Goal: Task Accomplishment & Management: Use online tool/utility

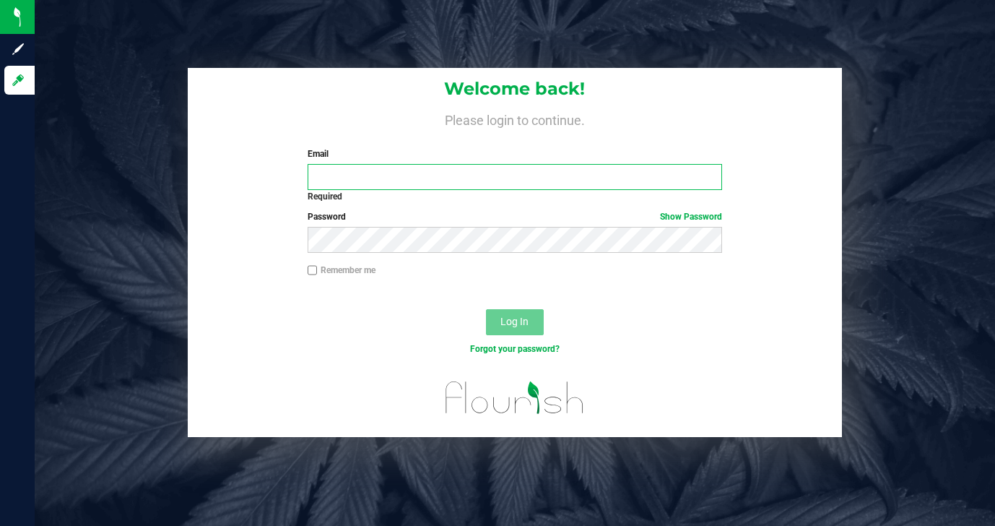
type input "[EMAIL_ADDRESS][DOMAIN_NAME]"
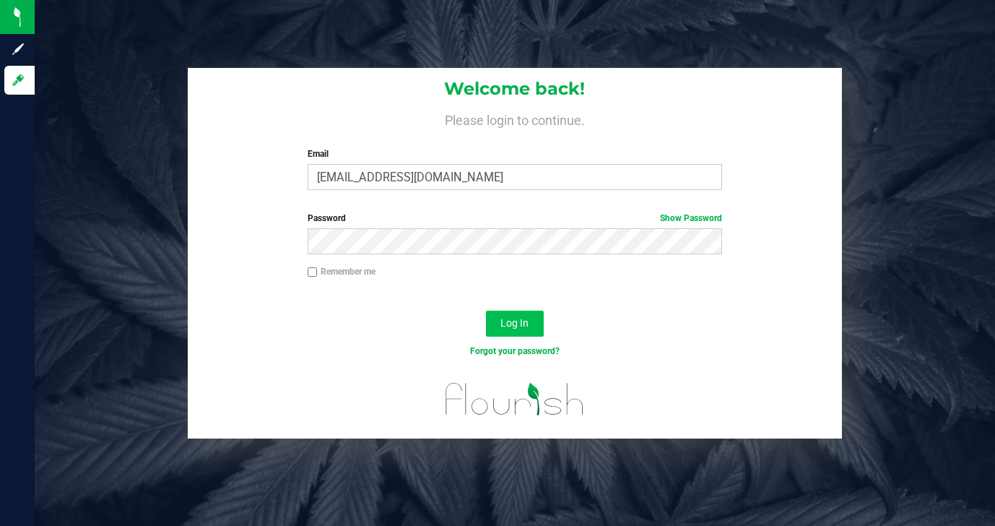
click at [507, 328] on span "Log In" at bounding box center [514, 323] width 28 height 12
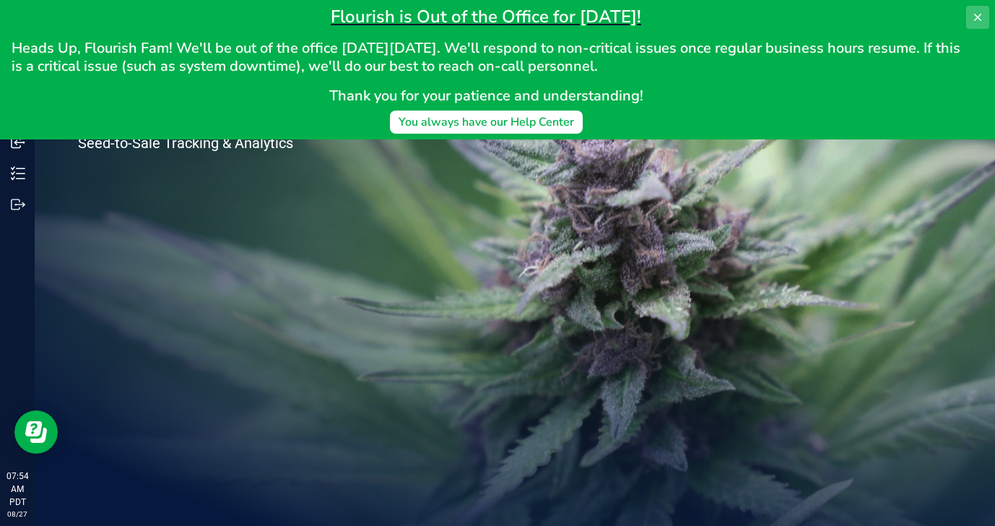
click at [973, 18] on icon at bounding box center [978, 18] width 12 height 12
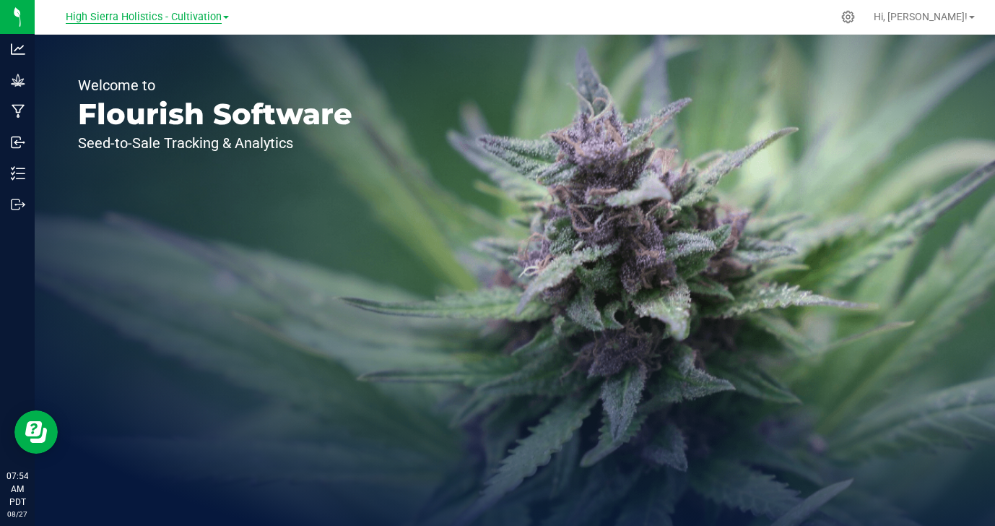
click at [152, 17] on span "High Sierra Holistics - Cultivation" at bounding box center [144, 17] width 156 height 13
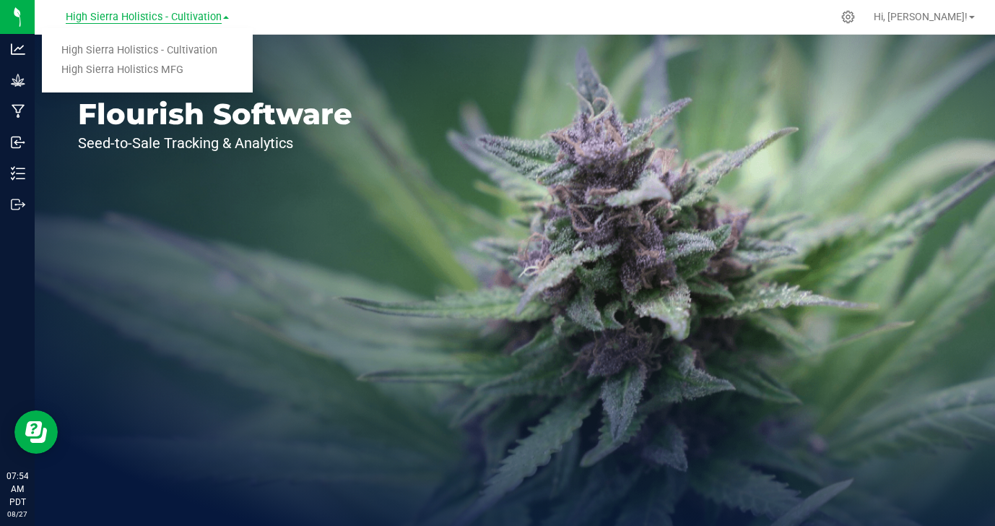
click at [155, 19] on span "High Sierra Holistics - Cultivation" at bounding box center [144, 17] width 156 height 13
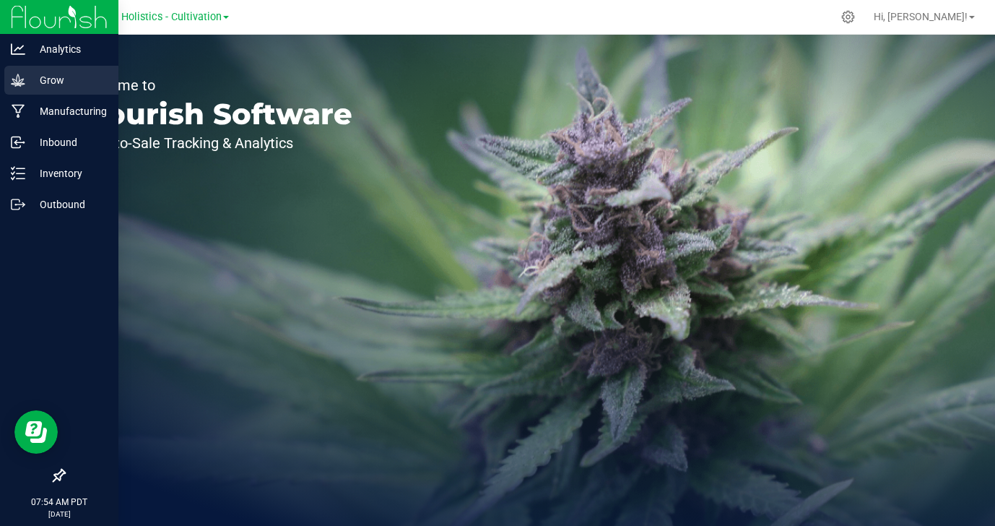
click at [16, 81] on icon at bounding box center [18, 80] width 14 height 12
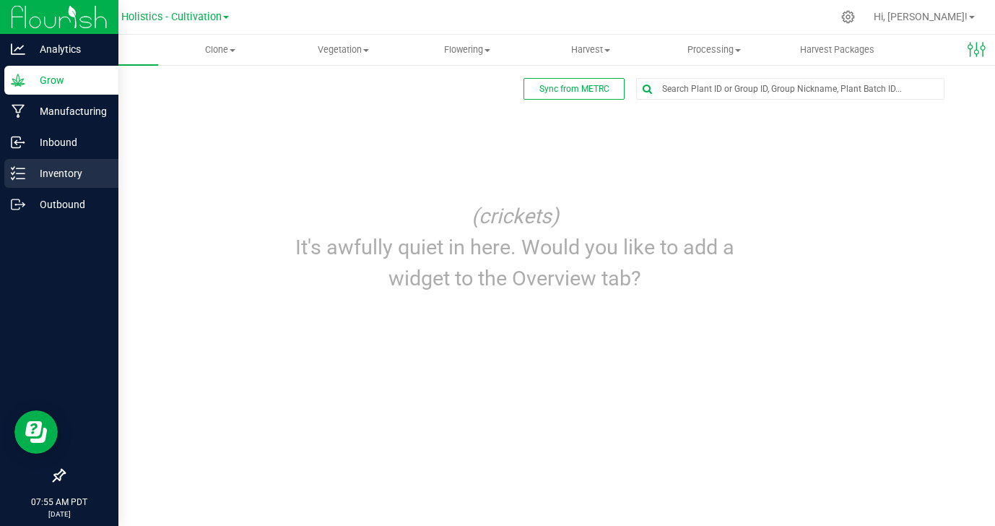
click at [84, 174] on p "Inventory" at bounding box center [68, 173] width 87 height 17
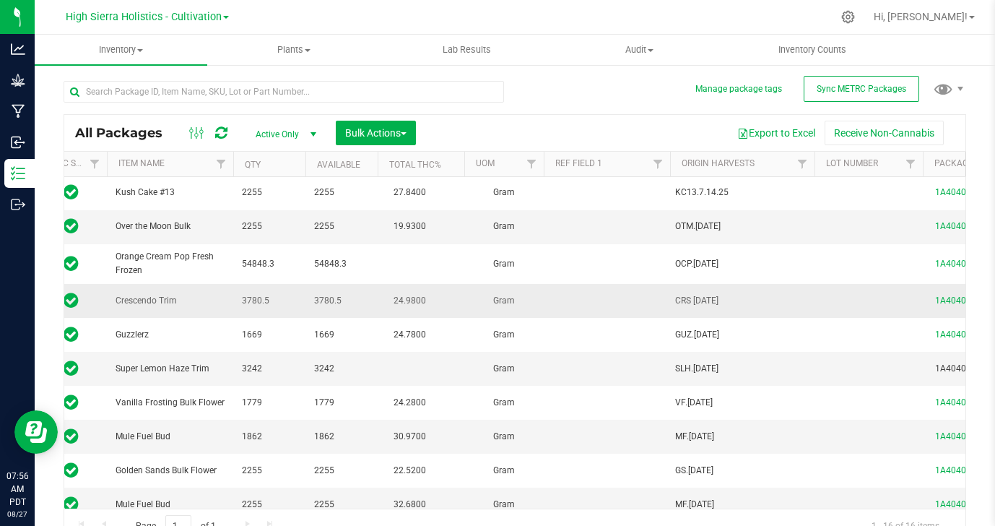
scroll to position [0, 75]
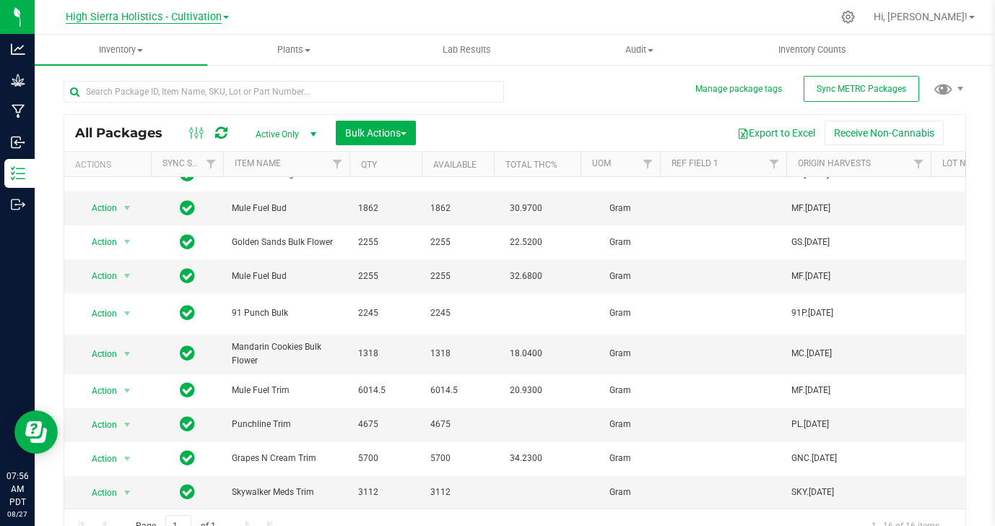
click at [152, 22] on span "High Sierra Holistics - Cultivation" at bounding box center [144, 17] width 156 height 13
click at [157, 65] on link "High Sierra Holistics MFG" at bounding box center [147, 70] width 211 height 19
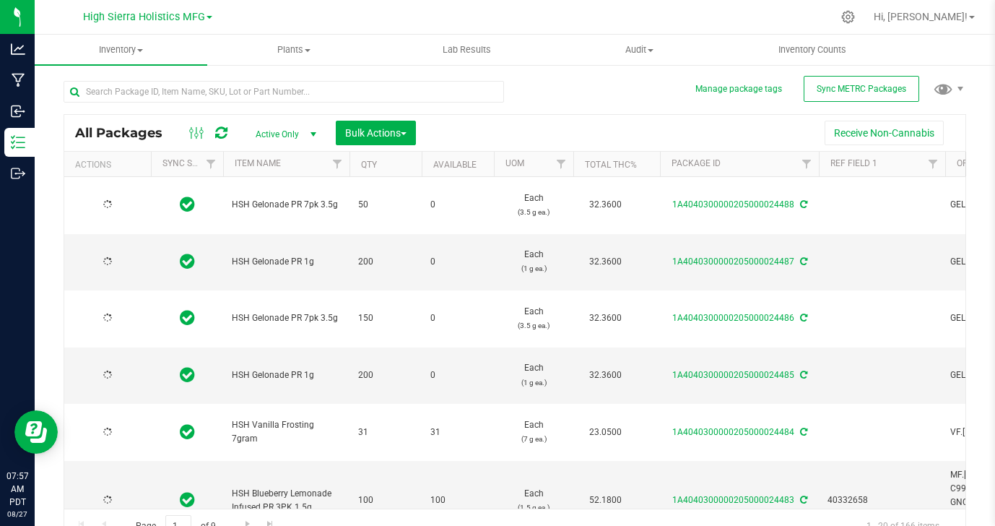
type input "[DATE]"
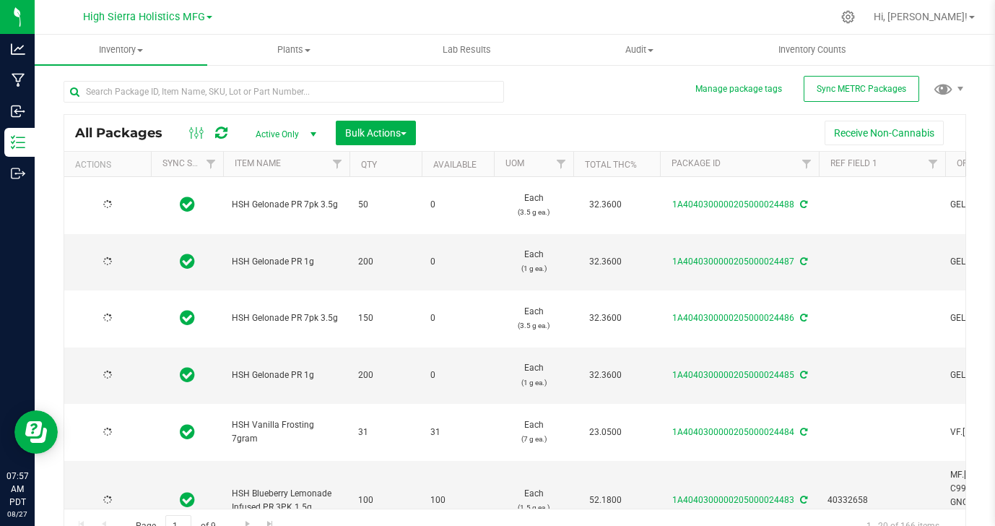
type input "[DATE]"
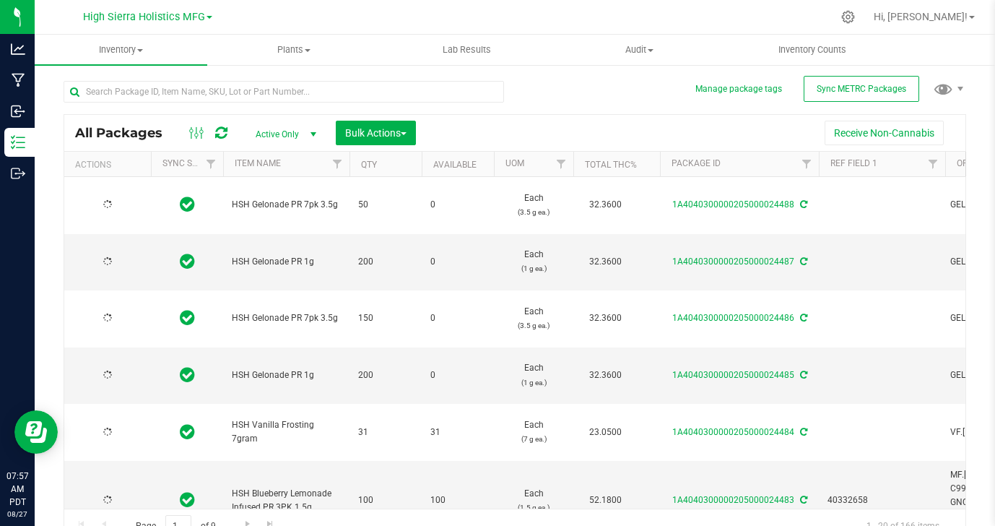
type input "[DATE]"
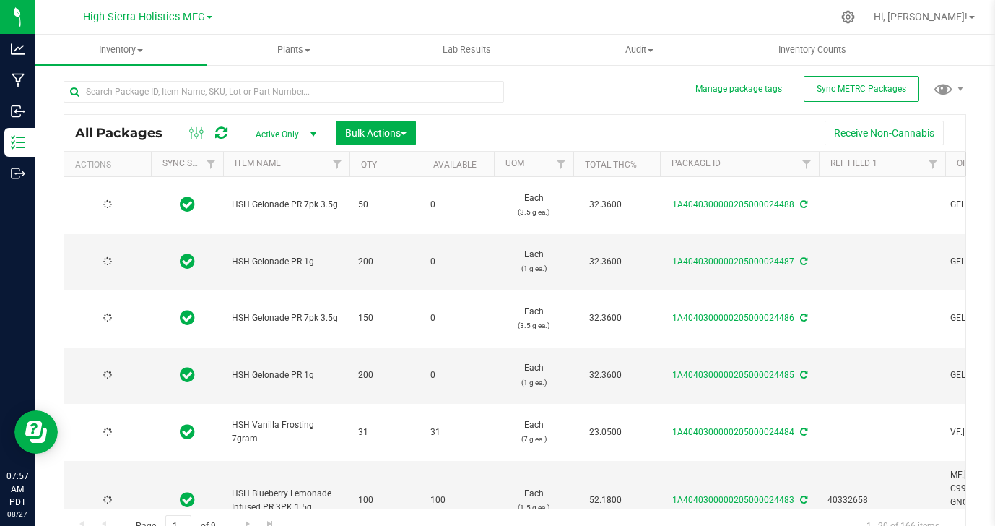
type input "[DATE]"
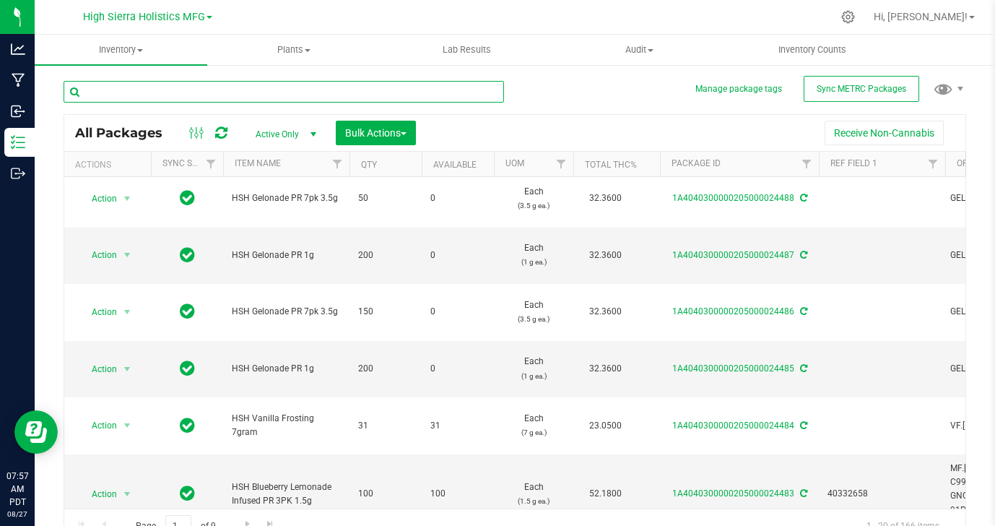
click at [344, 93] on input "text" at bounding box center [284, 92] width 440 height 22
type input "flower"
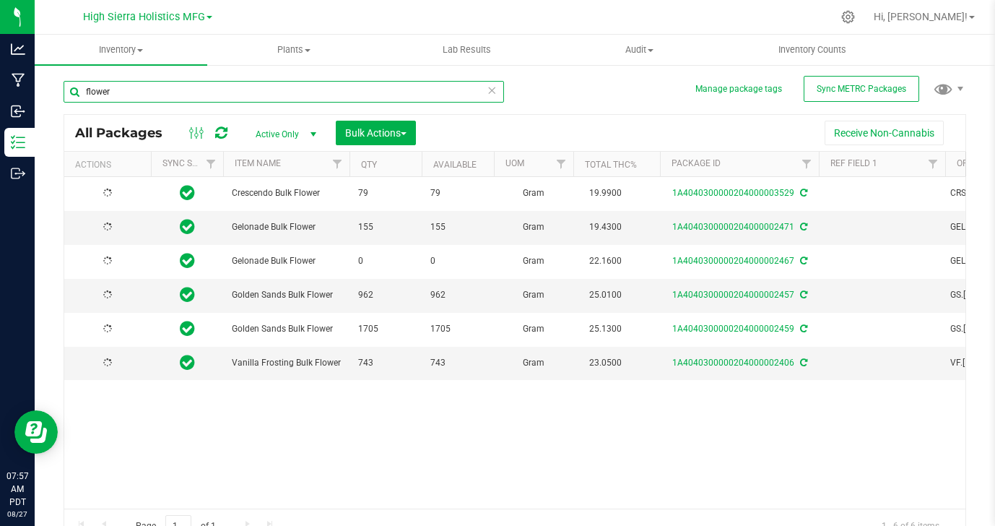
type input "[DATE]"
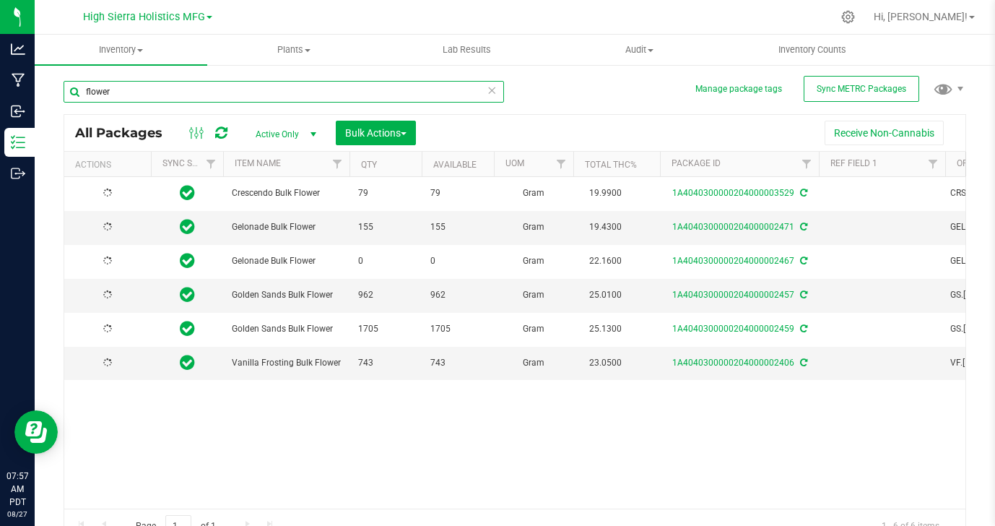
type input "[DATE]"
type input "flower"
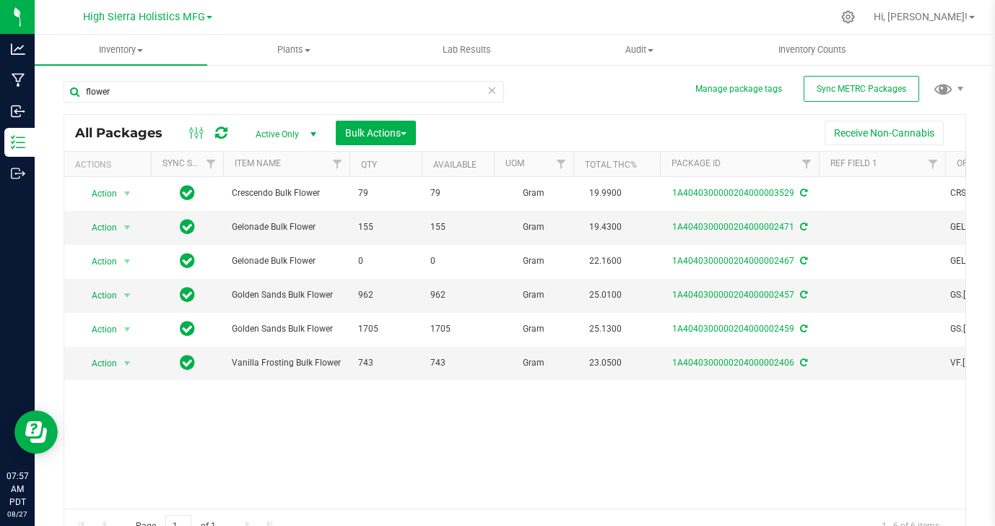
click at [492, 94] on icon at bounding box center [492, 89] width 10 height 17
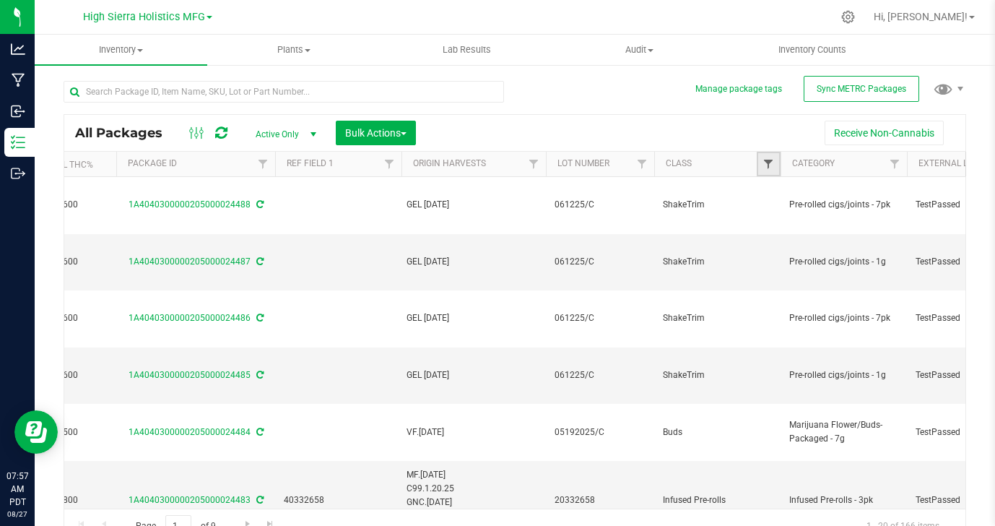
click at [768, 165] on span "Filter" at bounding box center [768, 164] width 12 height 12
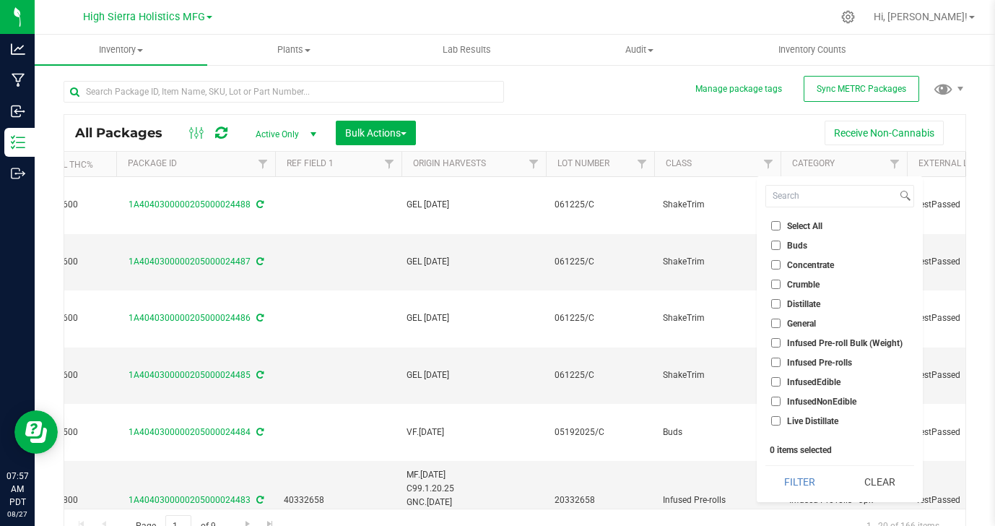
click at [798, 243] on span "Buds" at bounding box center [797, 245] width 20 height 9
click at [781, 243] on input "Buds" at bounding box center [775, 244] width 9 height 9
checkbox input "true"
click at [806, 477] on button "Filter" at bounding box center [799, 482] width 69 height 32
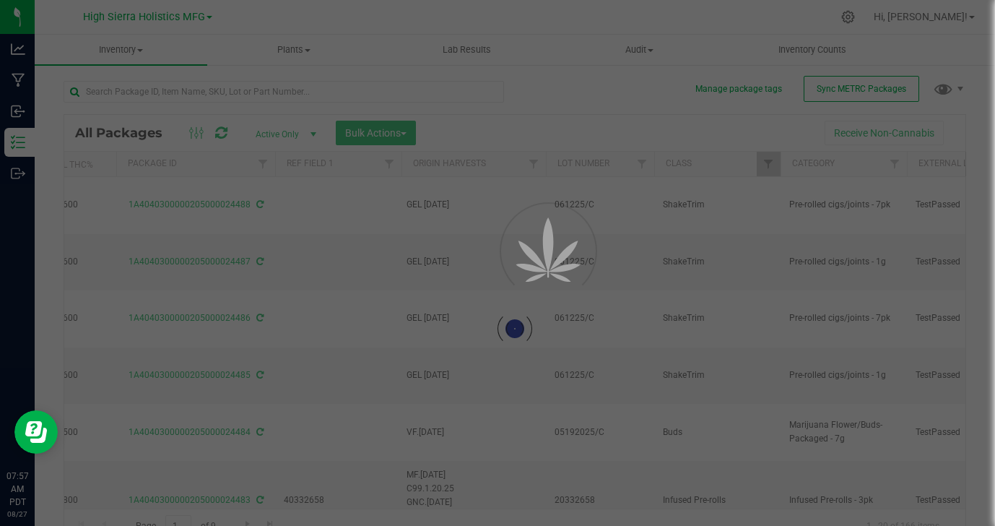
type input "[DATE]"
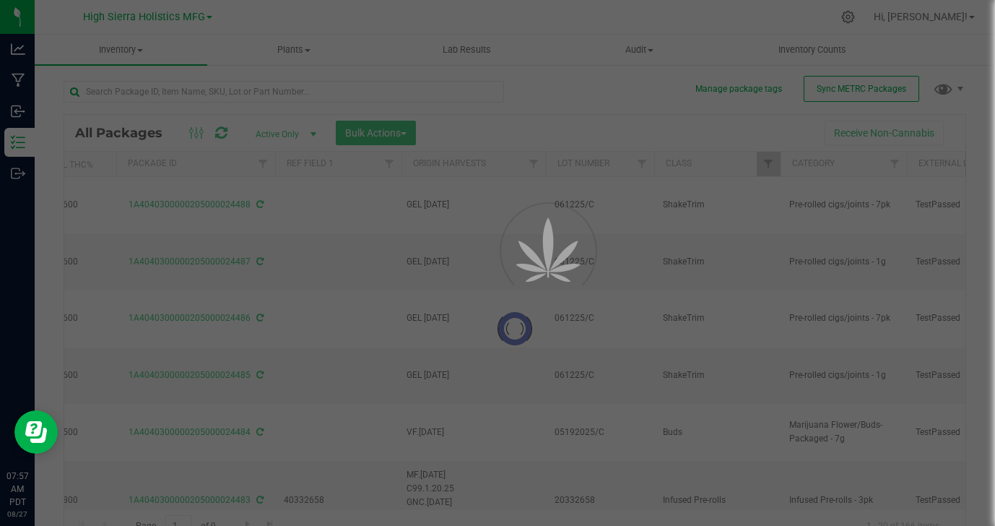
type input "[DATE]"
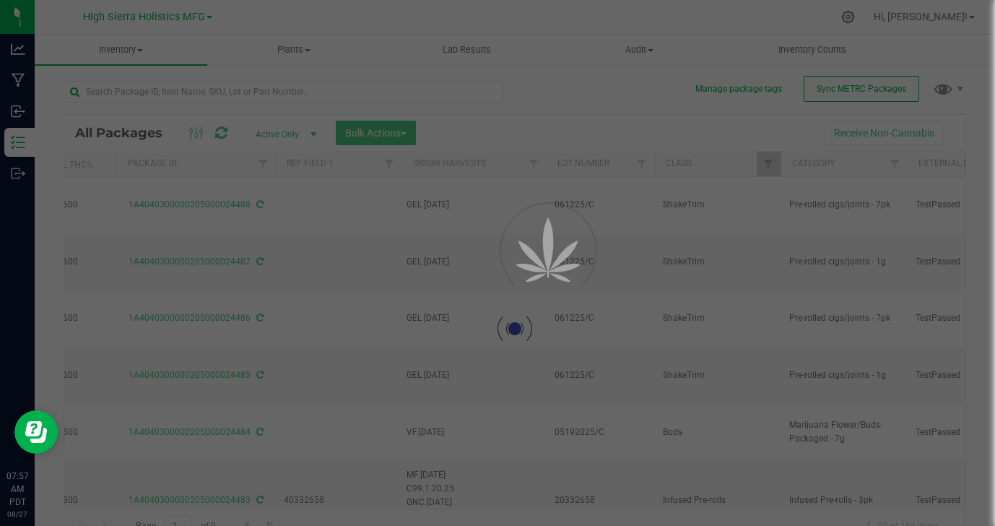
type input "[DATE]"
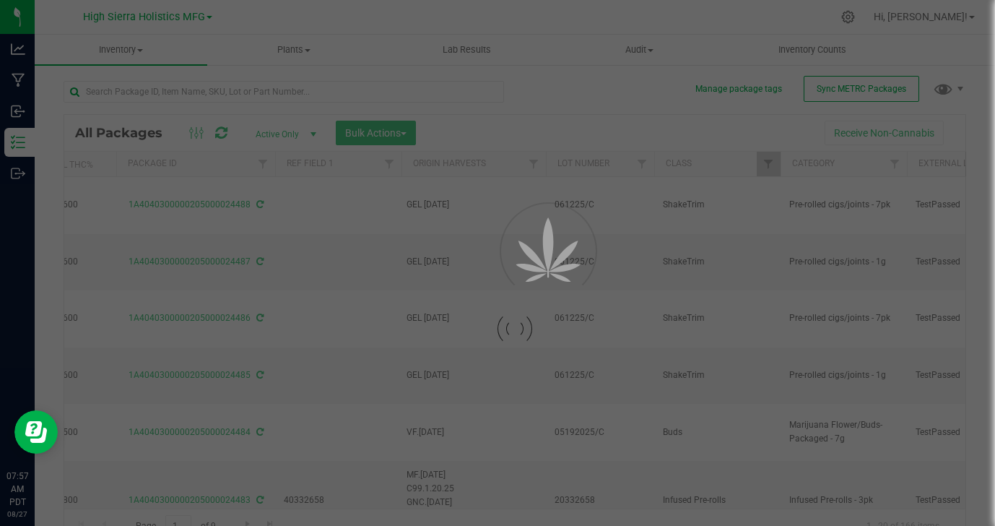
type input "[DATE]"
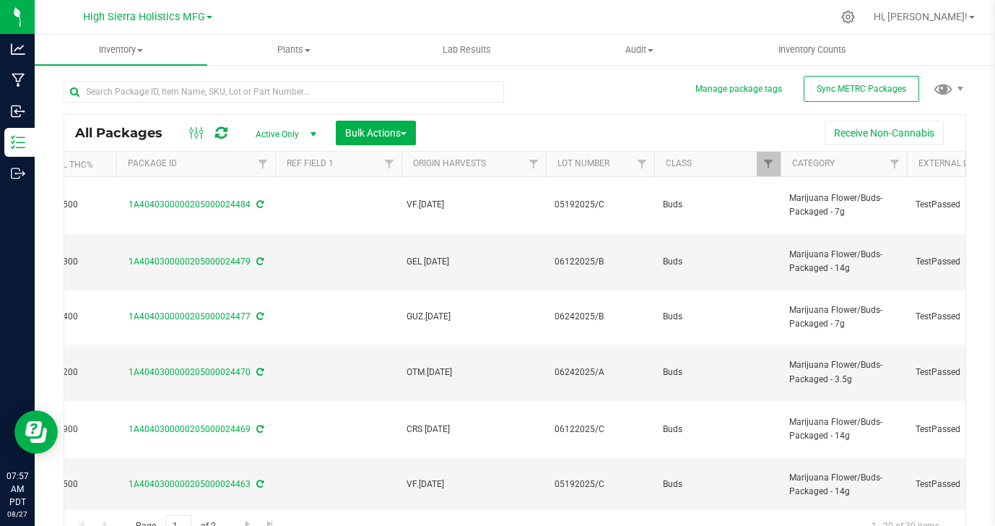
type input "[DATE]"
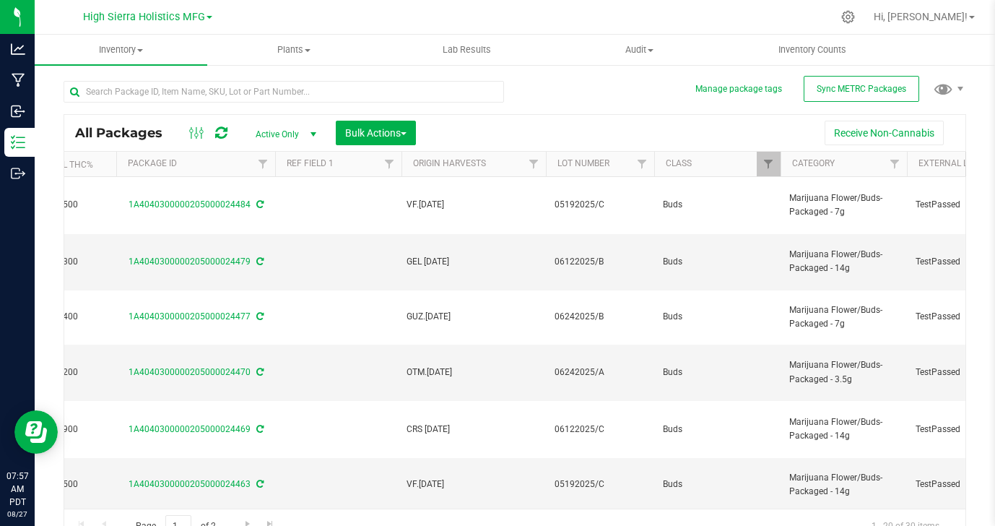
type input "[DATE]"
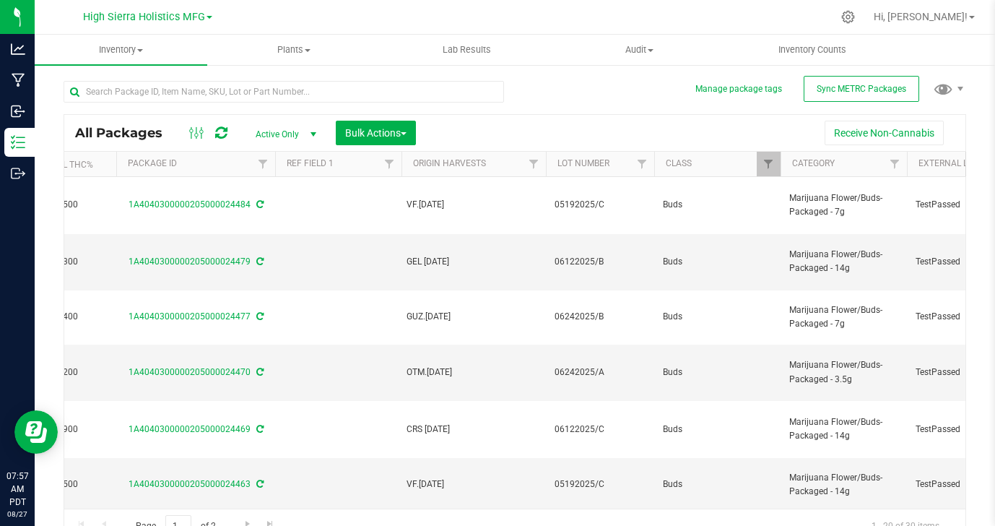
type input "[DATE]"
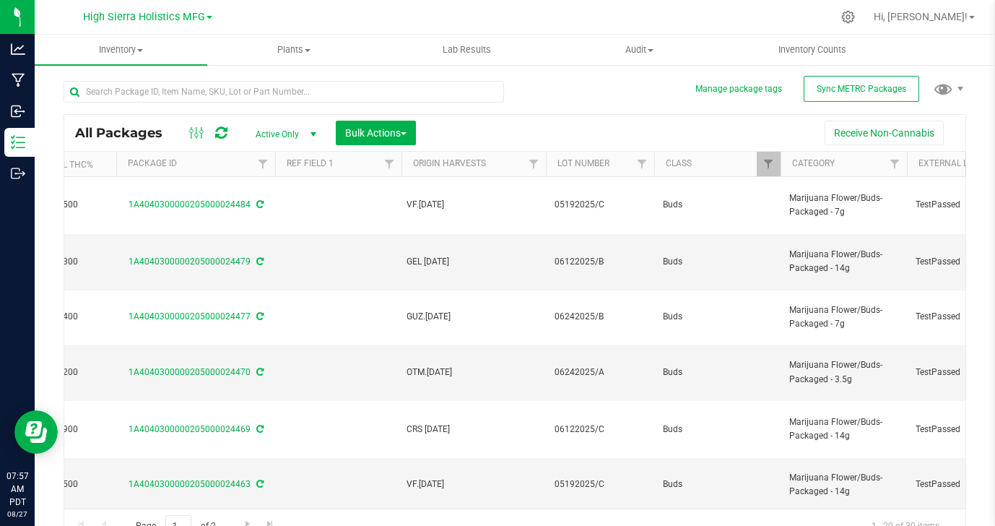
type input "[DATE]"
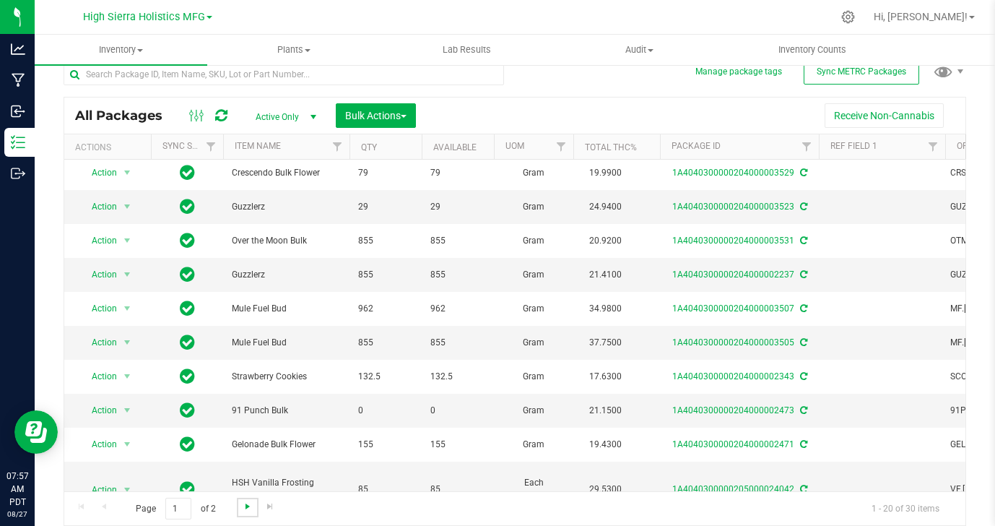
click at [247, 505] on span "Go to the next page" at bounding box center [248, 506] width 12 height 12
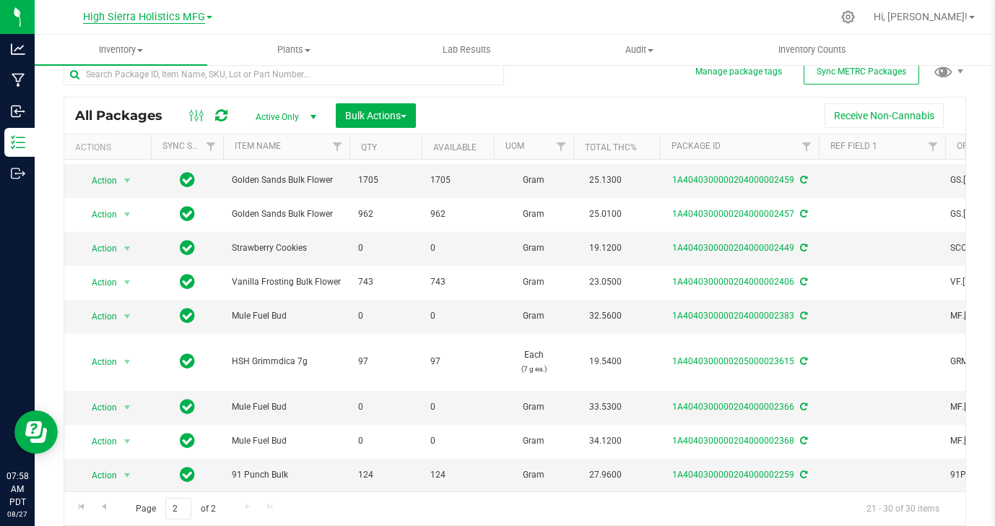
click at [179, 19] on span "High Sierra Holistics MFG" at bounding box center [144, 17] width 122 height 13
click at [170, 50] on link "High Sierra Holistics - Cultivation" at bounding box center [147, 50] width 211 height 19
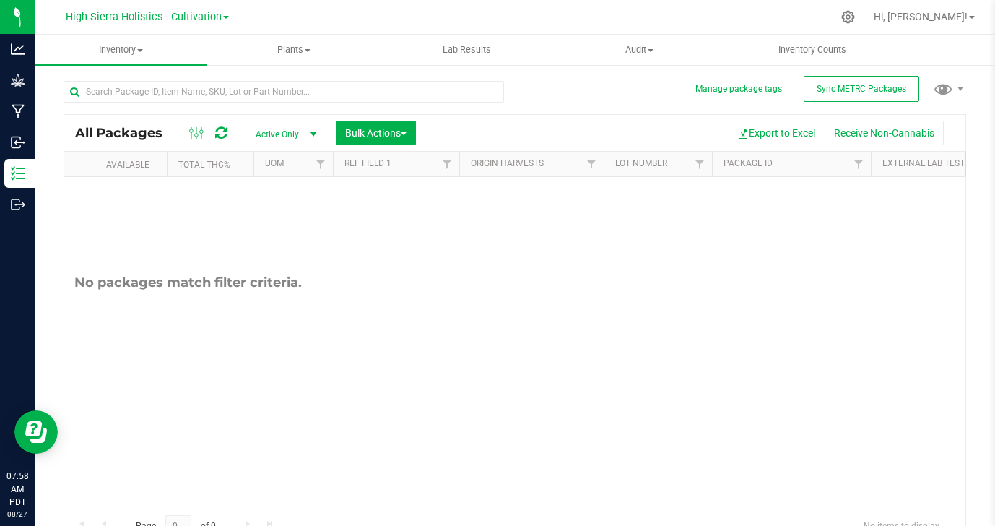
scroll to position [0, 377]
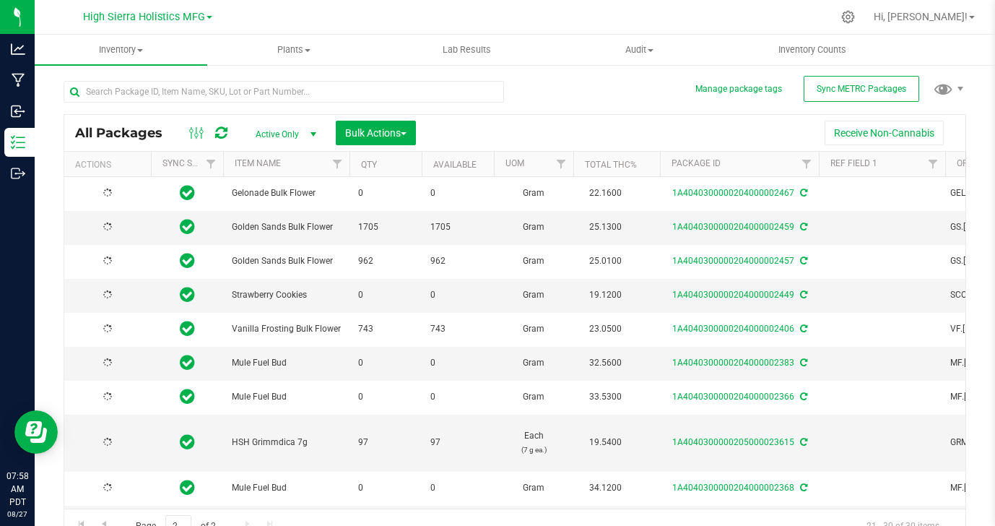
type input "[DATE]"
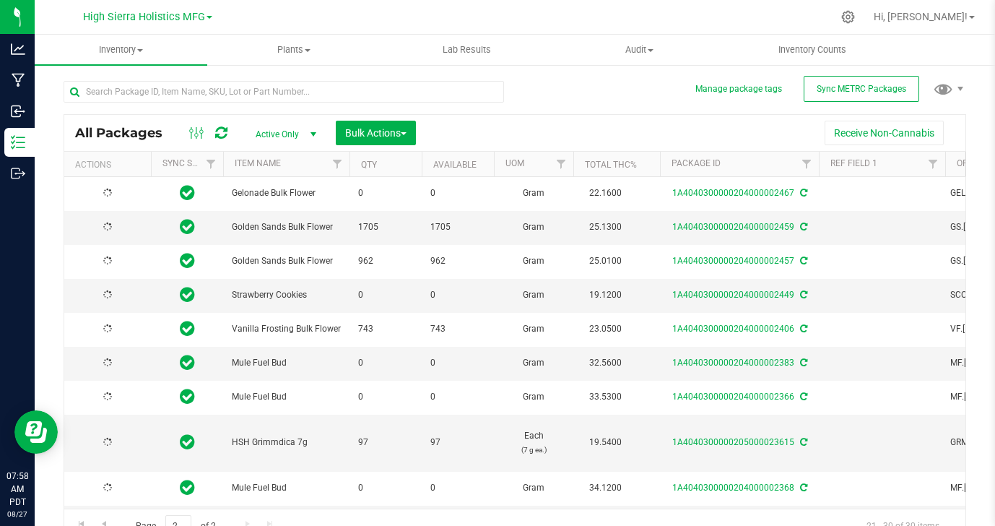
type input "[DATE]"
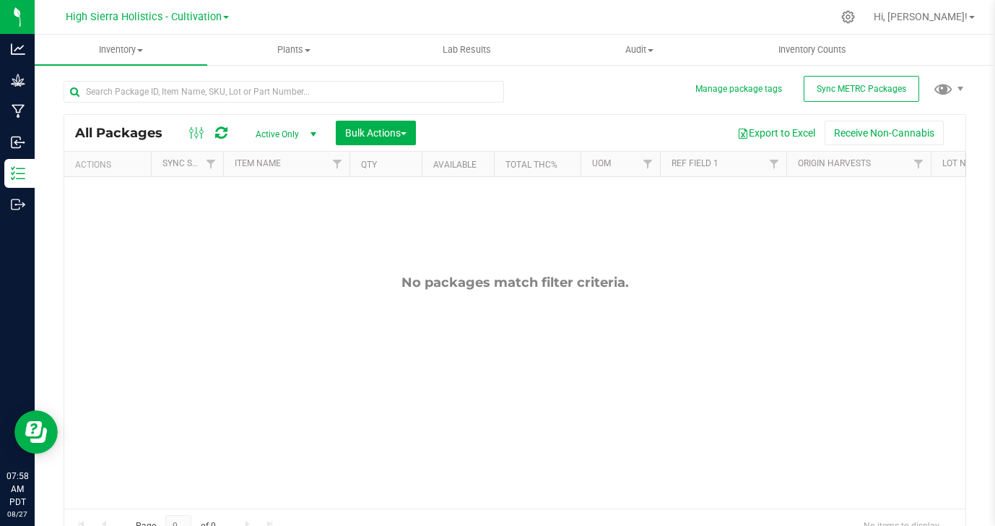
click at [216, 132] on icon at bounding box center [221, 133] width 12 height 14
click at [200, 137] on icon at bounding box center [197, 132] width 16 height 17
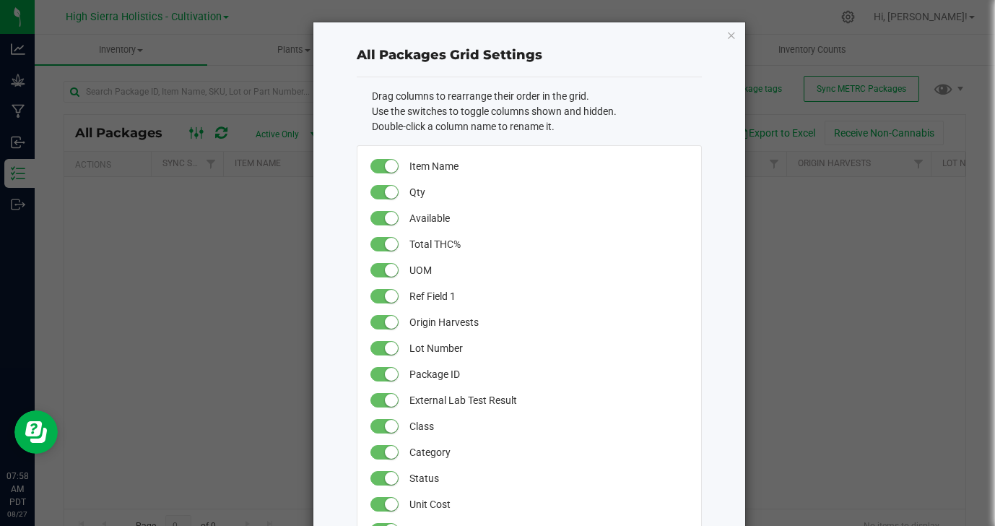
click at [200, 137] on ngb-modal-window "All Packages Grid Settings Drag columns to rearrange their order in the grid. U…" at bounding box center [503, 263] width 1006 height 526
click at [726, 39] on icon "button" at bounding box center [731, 34] width 10 height 17
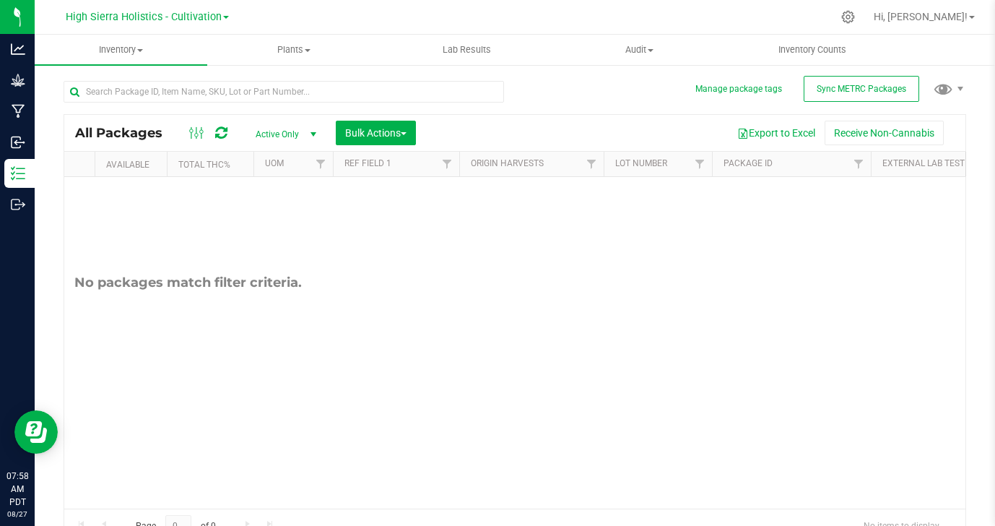
scroll to position [0, 359]
click at [884, 158] on span "Filter" at bounding box center [884, 164] width 12 height 12
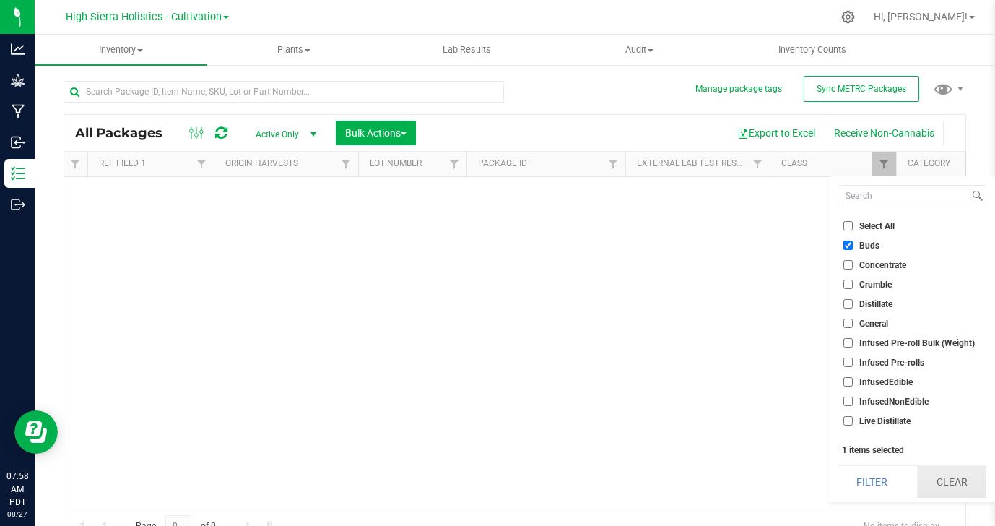
click at [944, 484] on button "Clear" at bounding box center [951, 482] width 69 height 32
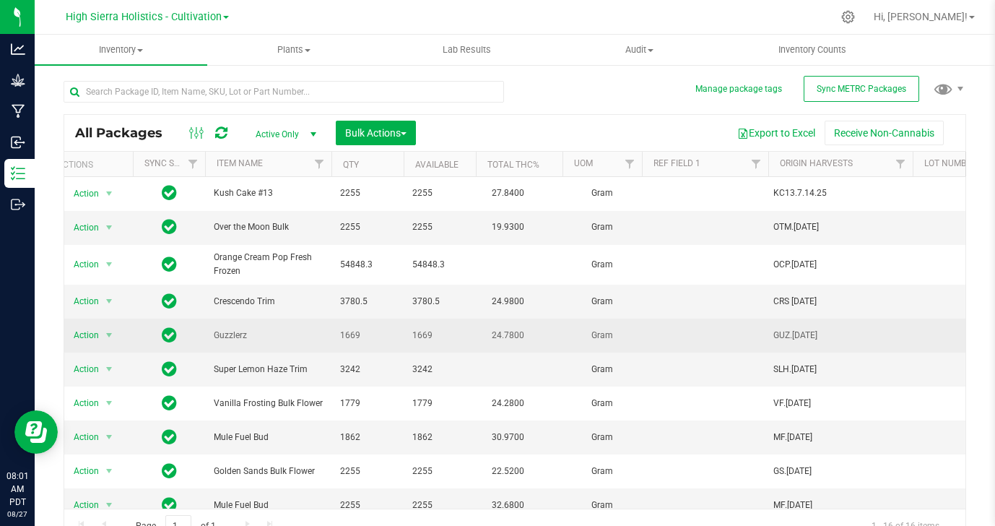
scroll to position [0, 3]
